Goal: Transaction & Acquisition: Purchase product/service

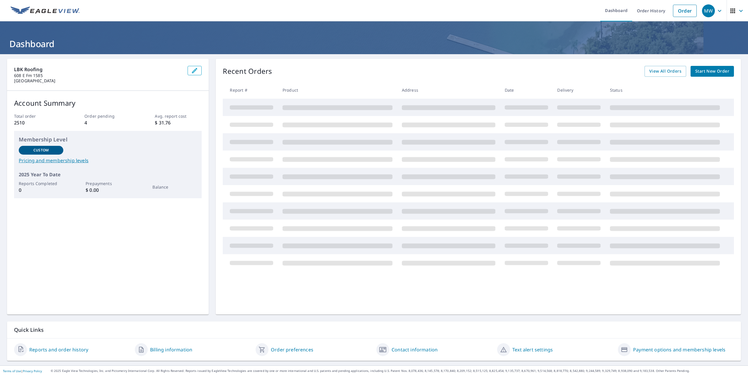
click at [695, 73] on span "Start New Order" at bounding box center [712, 71] width 34 height 7
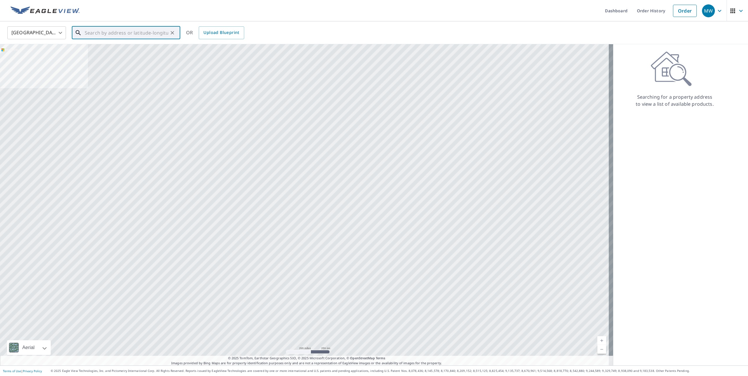
click at [155, 34] on input "text" at bounding box center [126, 33] width 83 height 16
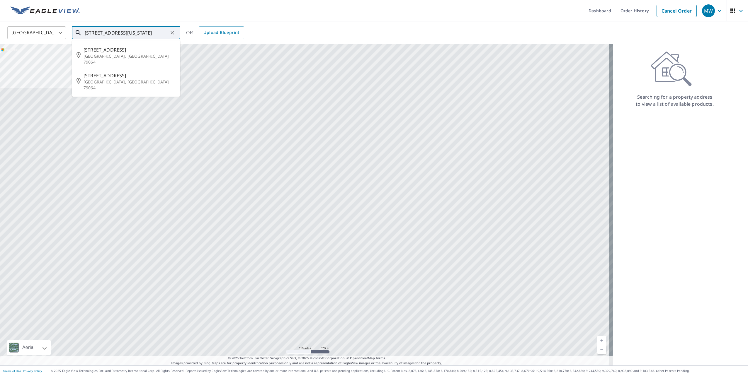
type input "[STREET_ADDRESS][US_STATE]"
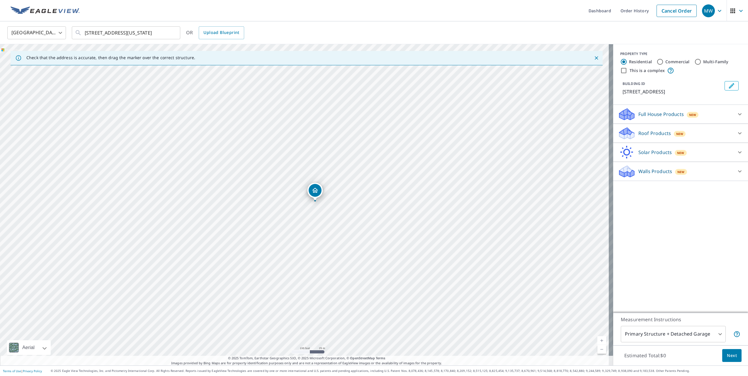
click at [663, 132] on p "Roof Products" at bounding box center [654, 133] width 33 height 7
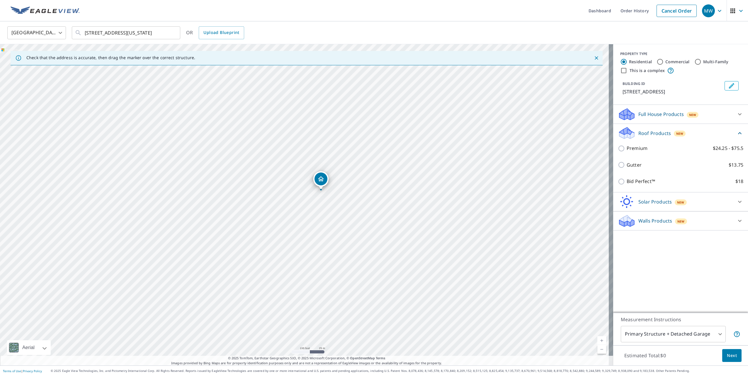
click at [677, 62] on label "Commercial" at bounding box center [677, 62] width 24 height 6
click at [663, 62] on input "Commercial" at bounding box center [659, 61] width 7 height 7
radio input "true"
type input "4"
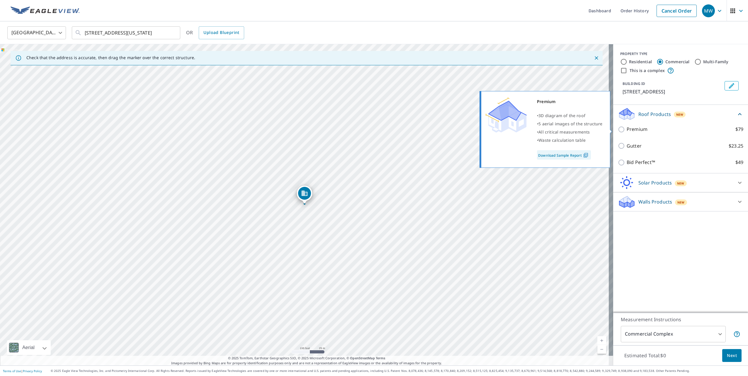
click at [635, 128] on p "Premium" at bounding box center [636, 129] width 21 height 7
click at [626, 128] on input "Premium $79" at bounding box center [622, 129] width 9 height 7
checkbox input "true"
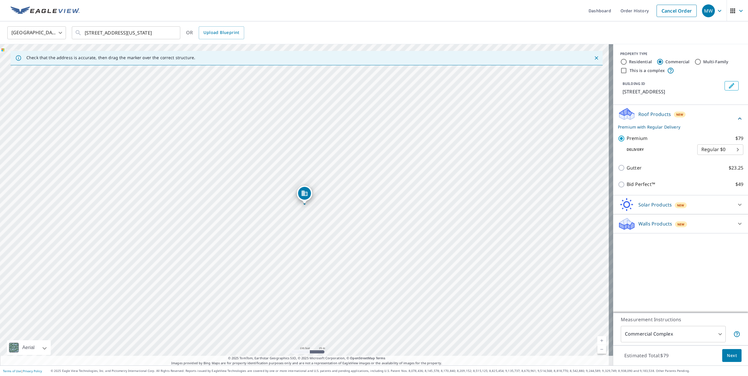
click at [727, 355] on span "Next" at bounding box center [732, 355] width 10 height 7
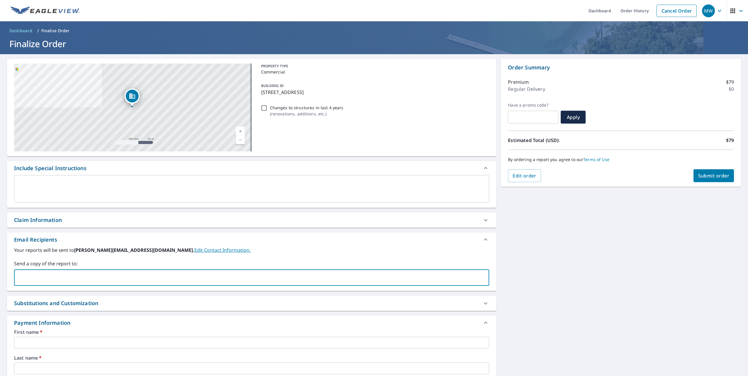
click at [65, 281] on input "text" at bounding box center [247, 277] width 461 height 11
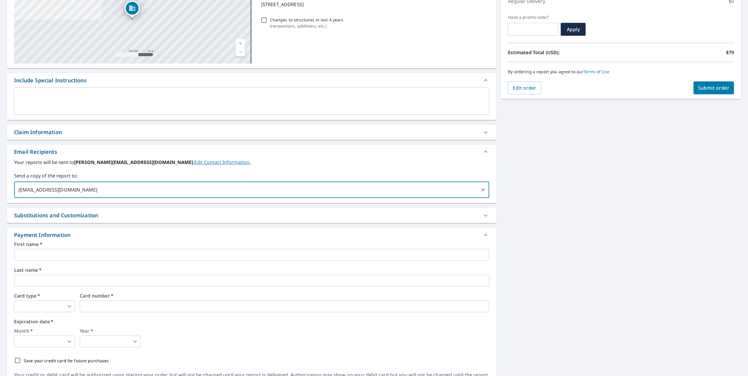
type input "[EMAIL_ADDRESS][DOMAIN_NAME]"
drag, startPoint x: 150, startPoint y: 240, endPoint x: 100, endPoint y: 244, distance: 50.5
click at [149, 240] on div "Payment Information" at bounding box center [251, 235] width 489 height 14
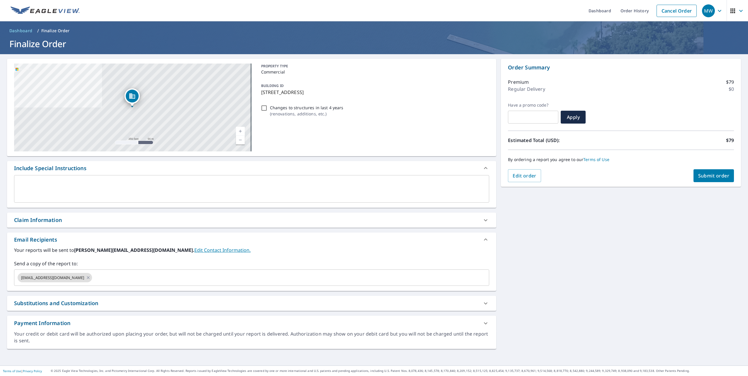
click at [92, 325] on div "Payment Information" at bounding box center [246, 323] width 464 height 8
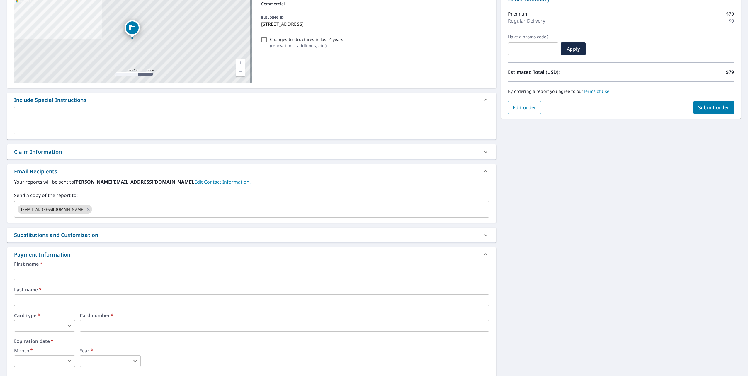
scroll to position [116, 0]
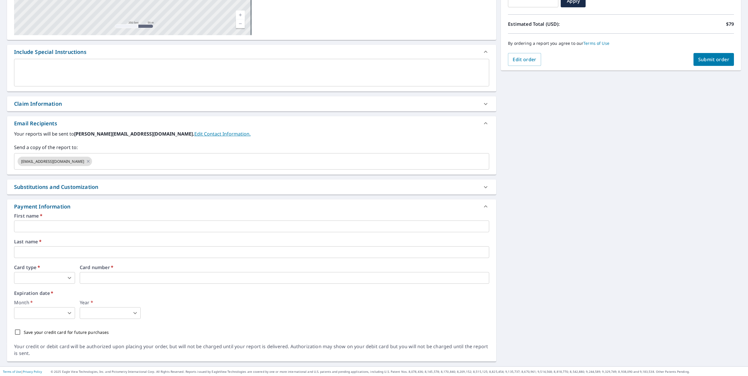
click at [93, 229] on input "text" at bounding box center [251, 227] width 475 height 12
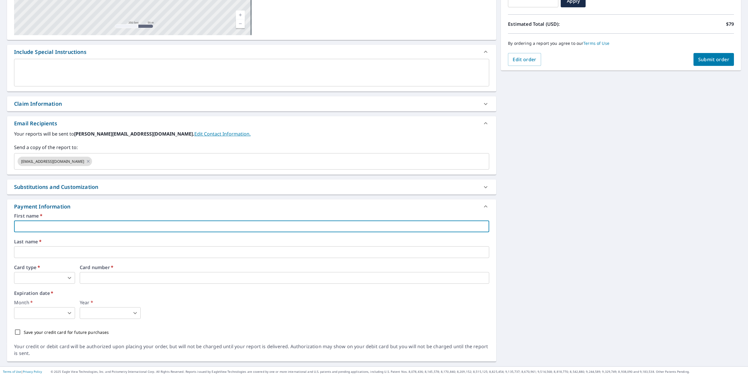
type input "[PERSON_NAME]"
type input "[PERSON_NAME][EMAIL_ADDRESS][DOMAIN_NAME]"
type input "[PERSON_NAME]"
click at [88, 228] on input "[PERSON_NAME]" at bounding box center [251, 227] width 475 height 12
type input "M"
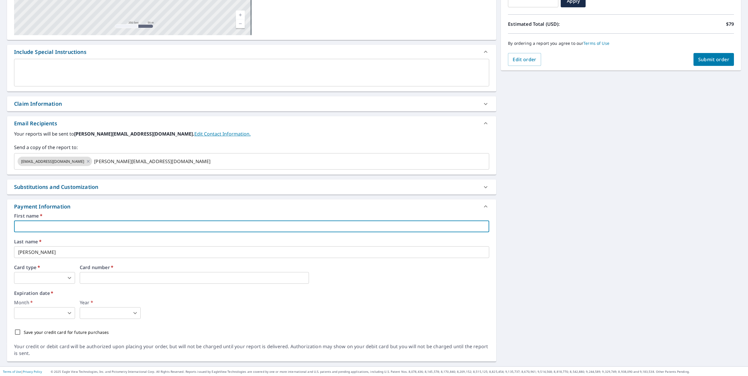
click at [57, 229] on input "text" at bounding box center [251, 227] width 475 height 12
type input "LBK Roofing Service Card"
click at [66, 253] on input "[PERSON_NAME]" at bounding box center [251, 252] width 475 height 12
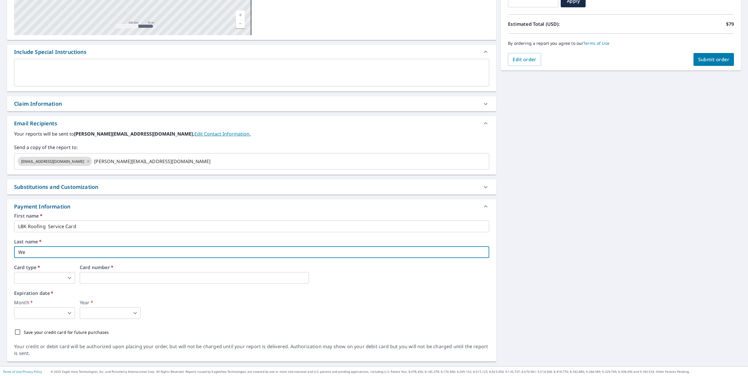
type input "W"
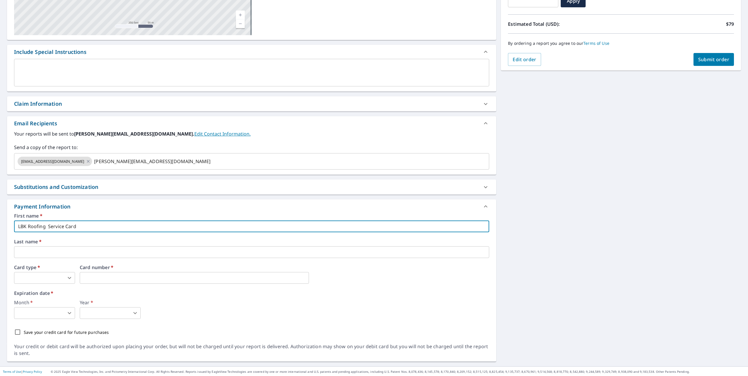
drag, startPoint x: 85, startPoint y: 224, endPoint x: 9, endPoint y: 227, distance: 75.4
click at [10, 226] on div "First name   * LBK Roofing Service Card ​ Last name   * ​ Card type   * ​ 0 ​ C…" at bounding box center [251, 279] width 489 height 130
click at [32, 226] on input "text" at bounding box center [251, 227] width 475 height 12
type input "LBK Roofing Service Card"
type input "Service Card"
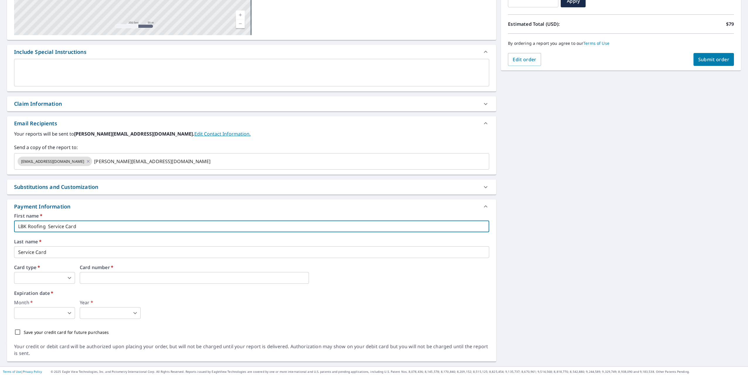
click at [69, 273] on body "MW MW Dashboard Order History Cancel Order MW Dashboard / Finalize Order Finali…" at bounding box center [374, 188] width 748 height 376
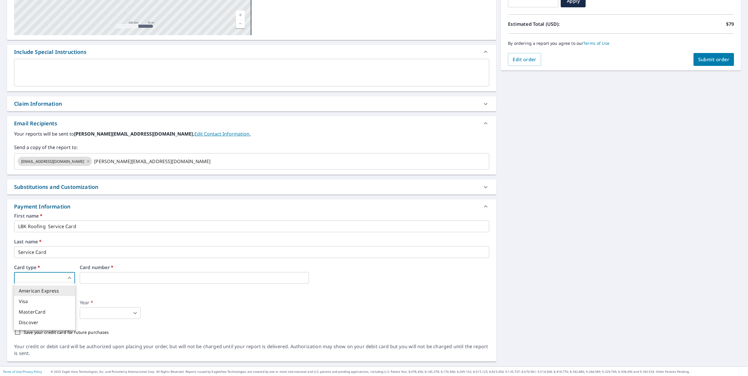
click at [28, 299] on li "Visa" at bounding box center [44, 301] width 61 height 11
type input "2"
click at [64, 313] on body "MW MW Dashboard Order History Cancel Order MW Dashboard / Finalize Order Finali…" at bounding box center [374, 188] width 748 height 376
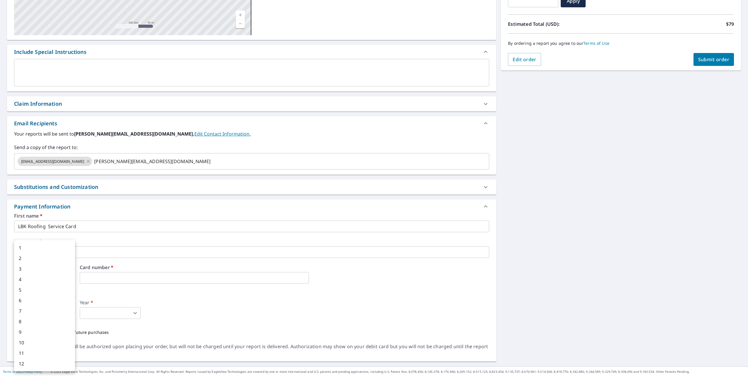
click at [29, 282] on li "4" at bounding box center [44, 279] width 61 height 11
type input "4"
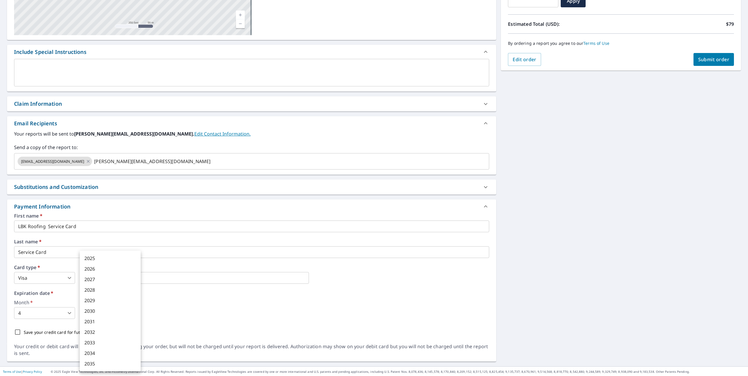
click at [115, 316] on body "MW MW Dashboard Order History Cancel Order MW Dashboard / Finalize Order Finali…" at bounding box center [374, 188] width 748 height 376
drag, startPoint x: 108, startPoint y: 280, endPoint x: 132, endPoint y: 293, distance: 26.6
click at [108, 280] on li "2027" at bounding box center [110, 279] width 61 height 11
type input "2027"
click at [234, 314] on div "Month   * 4 4 ​ Year   * 2027 2027 ​" at bounding box center [251, 309] width 475 height 19
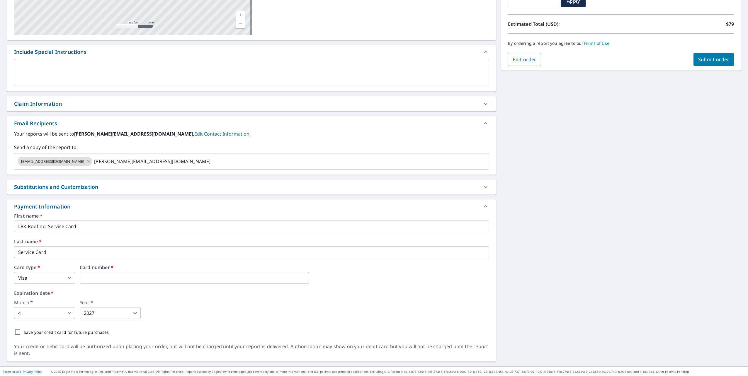
click at [702, 60] on span "Submit order" at bounding box center [713, 59] width 31 height 6
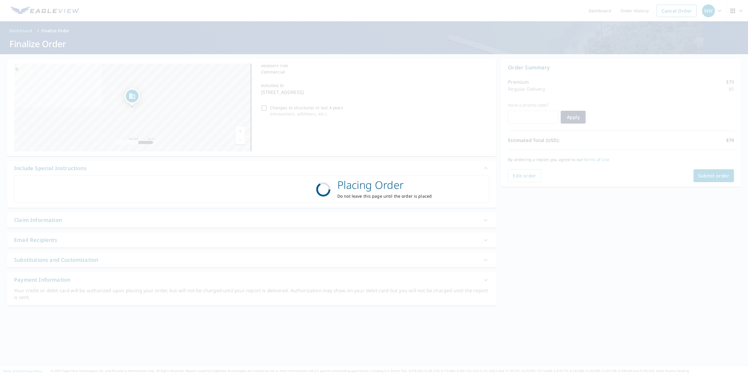
scroll to position [0, 0]
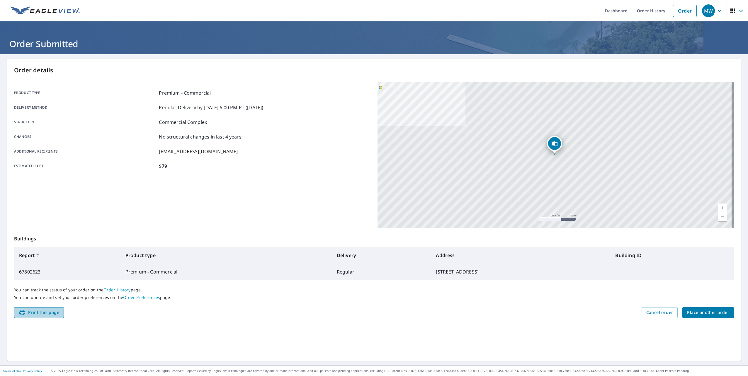
click at [41, 314] on span "Print this page" at bounding box center [39, 312] width 40 height 7
